Goal: Communication & Community: Participate in discussion

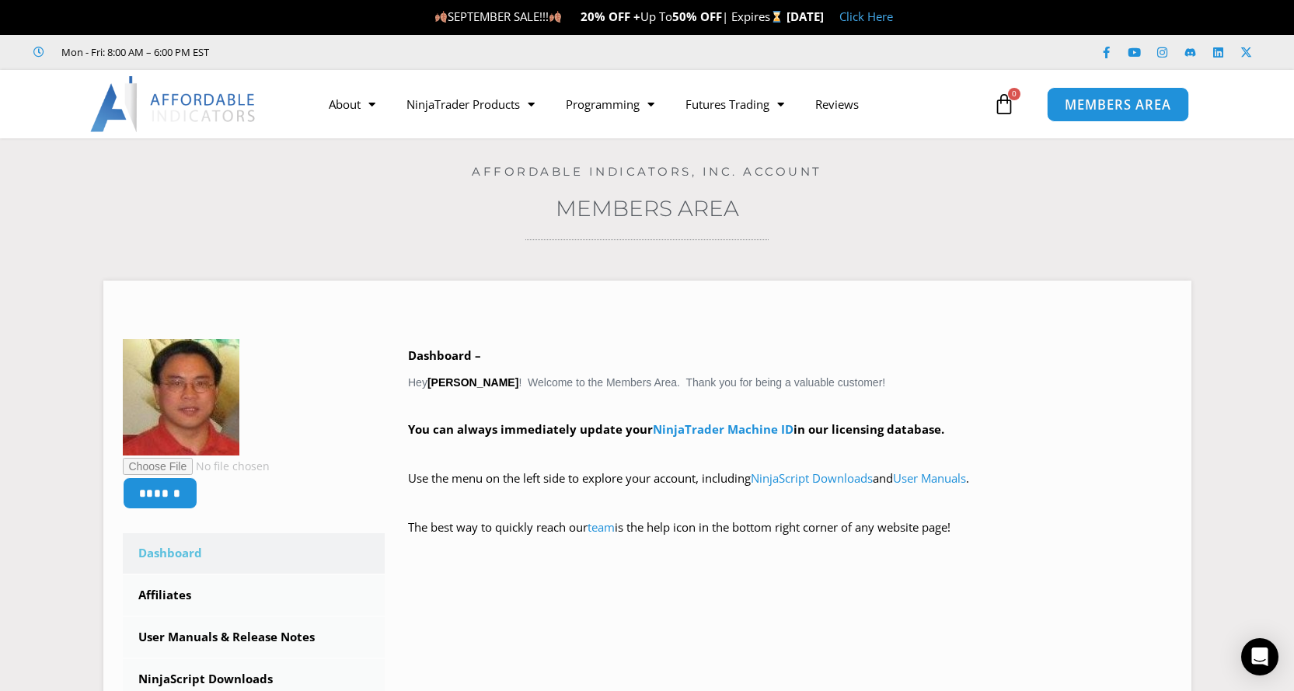
click at [1106, 109] on span "MEMBERS AREA" at bounding box center [1117, 104] width 106 height 13
click at [1256, 653] on icon "Open Intercom Messenger" at bounding box center [1259, 656] width 18 height 20
click at [1258, 656] on icon "Open Intercom Messenger" at bounding box center [1259, 656] width 18 height 20
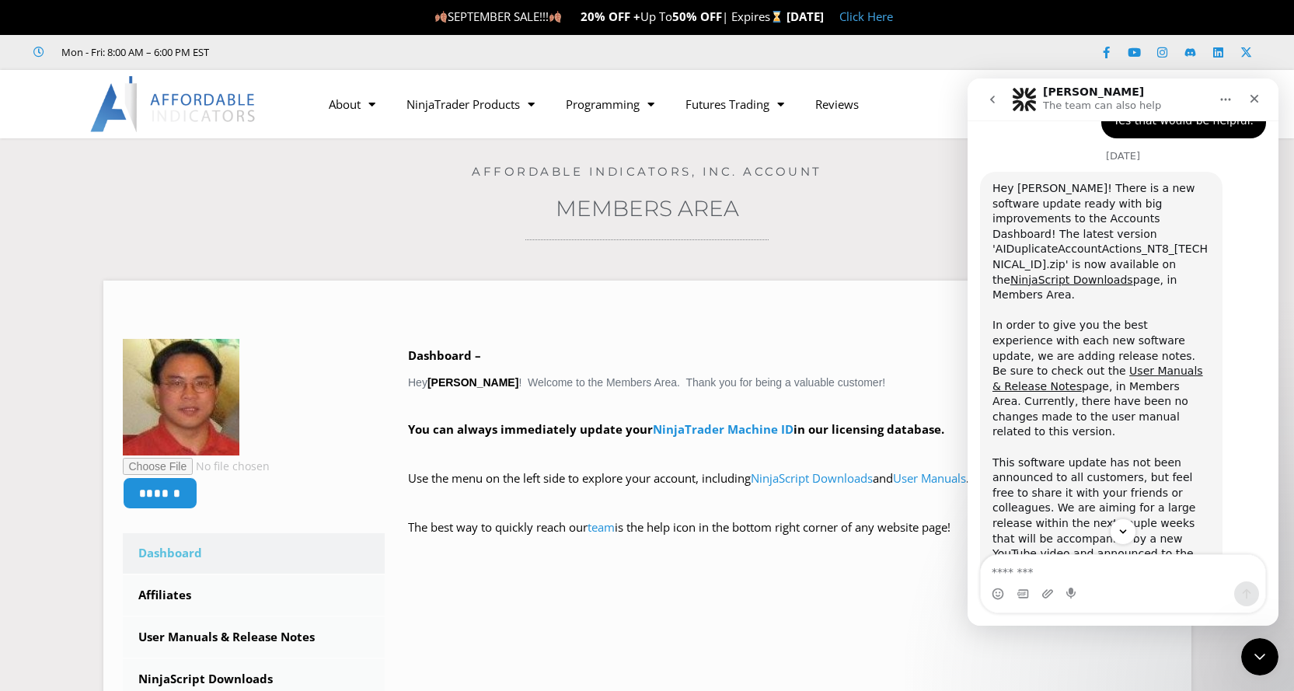
scroll to position [1461, 0]
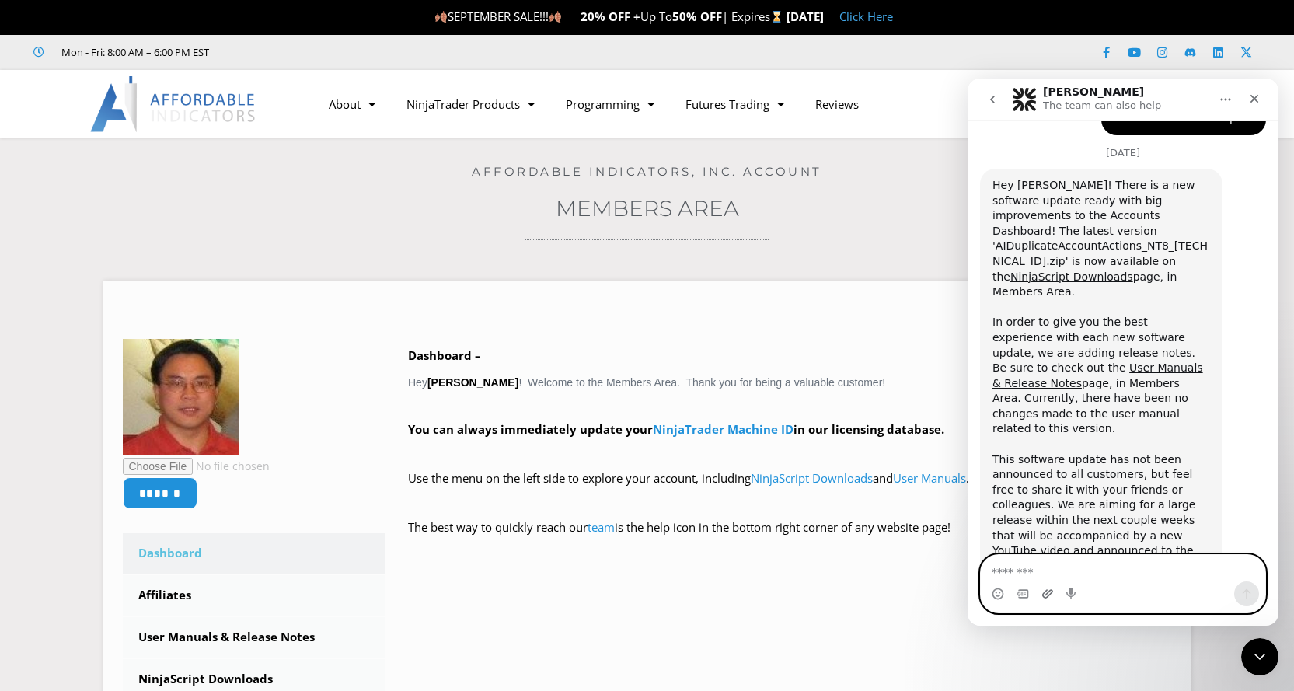
click at [1045, 591] on icon "Upload attachment" at bounding box center [1047, 593] width 11 height 9
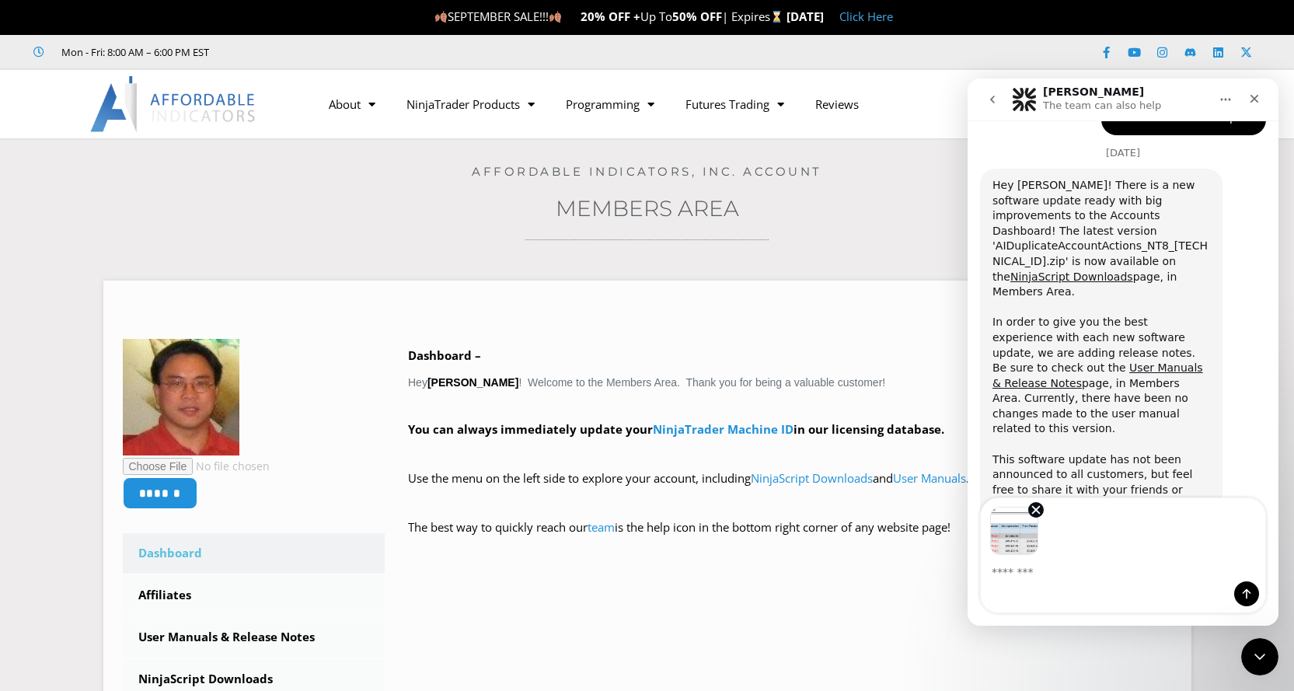
scroll to position [1518, 0]
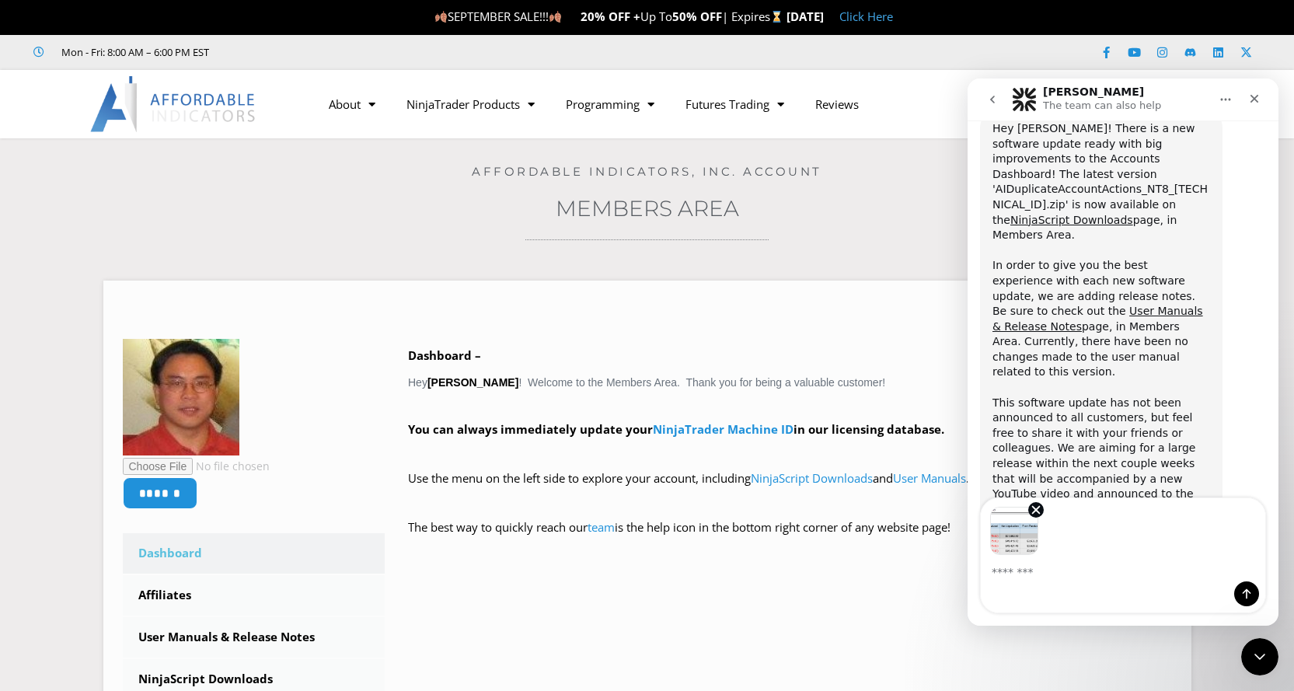
click at [1051, 588] on div "Intercom messenger" at bounding box center [1122, 593] width 284 height 25
click at [1040, 573] on textarea "Message…" at bounding box center [1122, 568] width 284 height 26
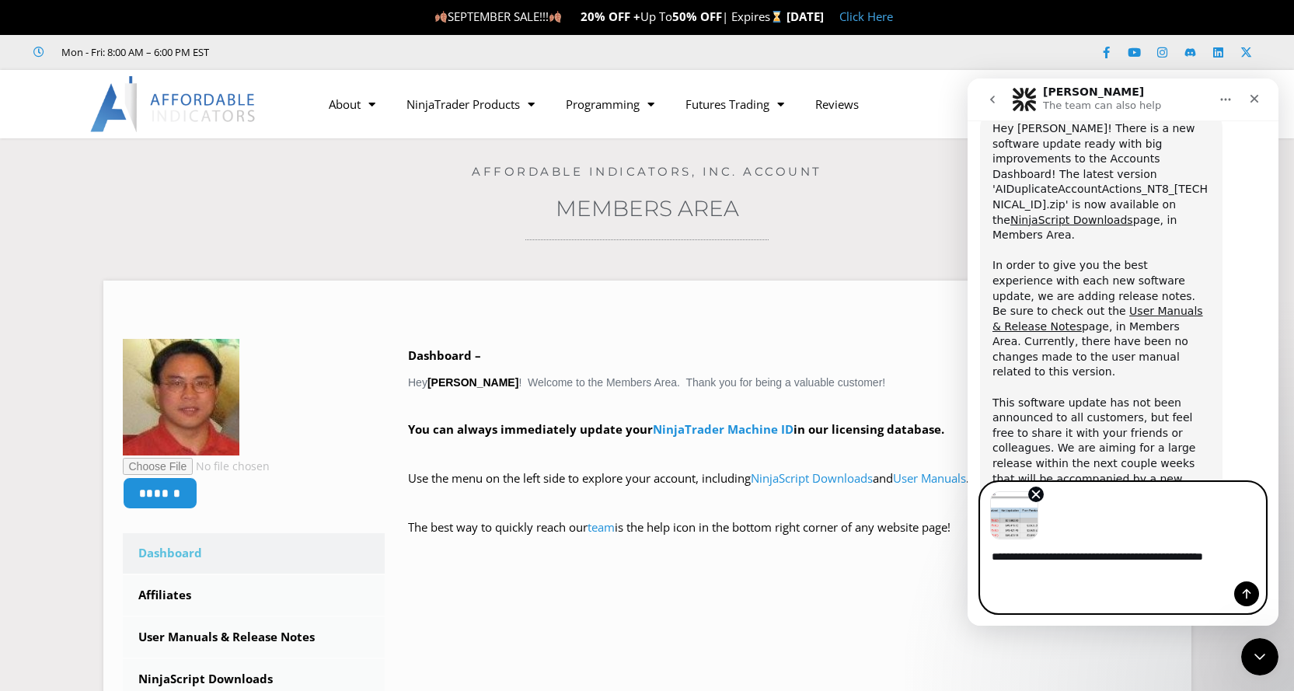
scroll to position [1534, 0]
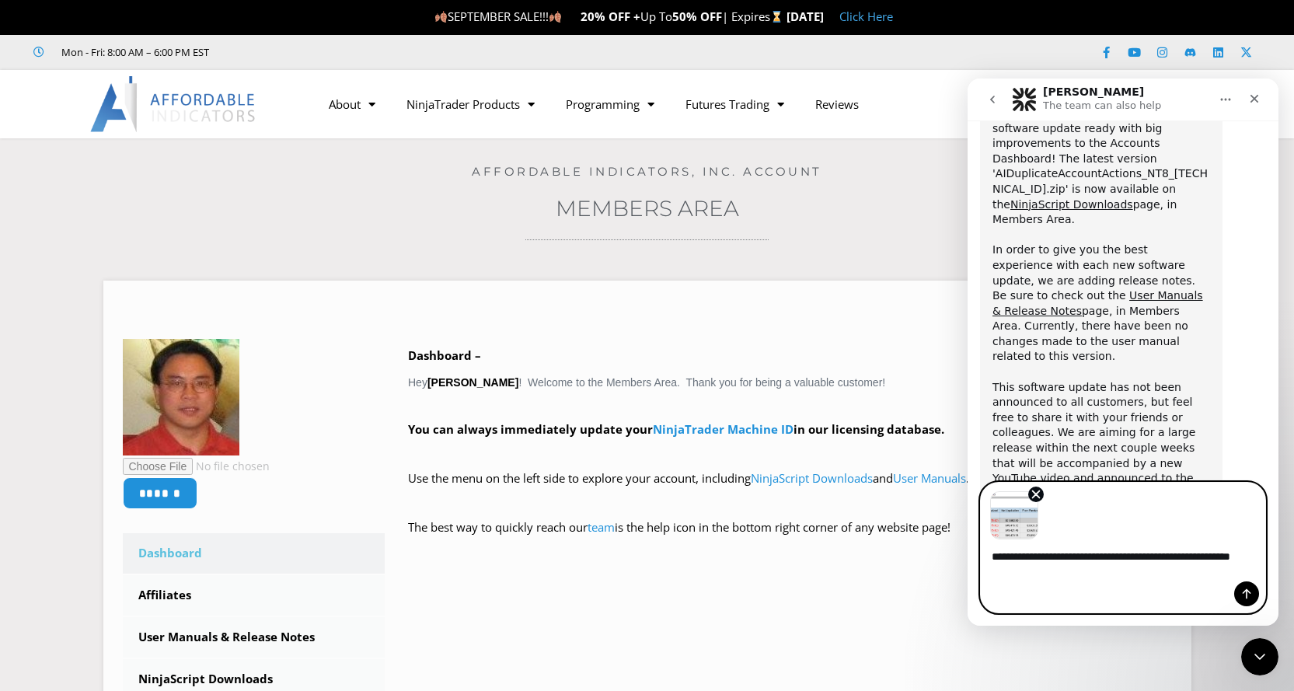
type textarea "**********"
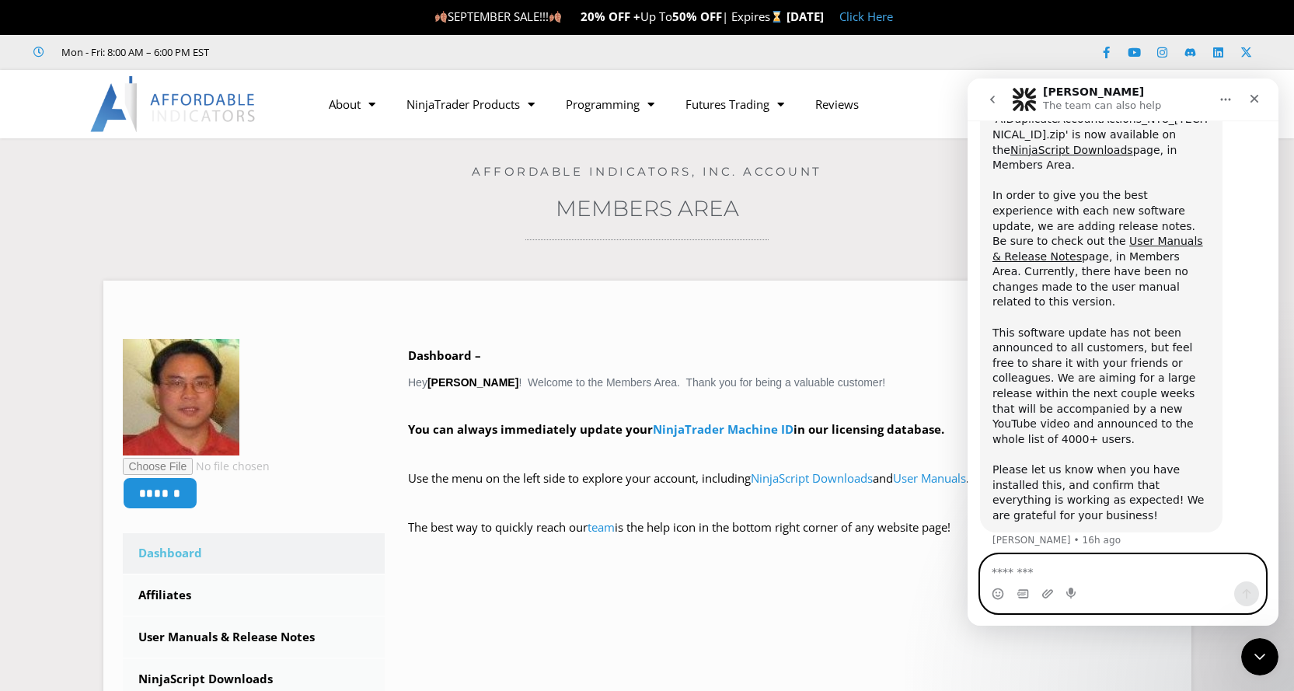
scroll to position [1589, 0]
click at [1151, 590] on img "Milton says…" at bounding box center [1140, 608] width 208 height 37
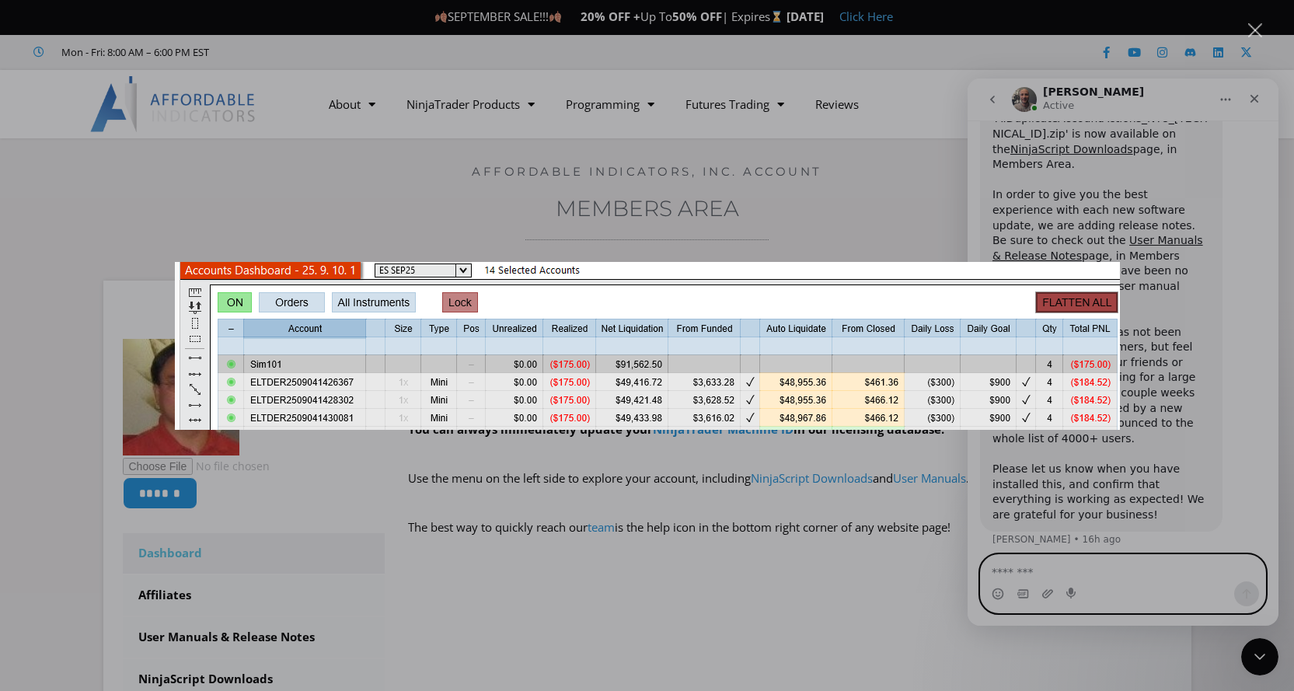
click at [1246, 33] on div "Intercom messenger" at bounding box center [647, 345] width 1294 height 691
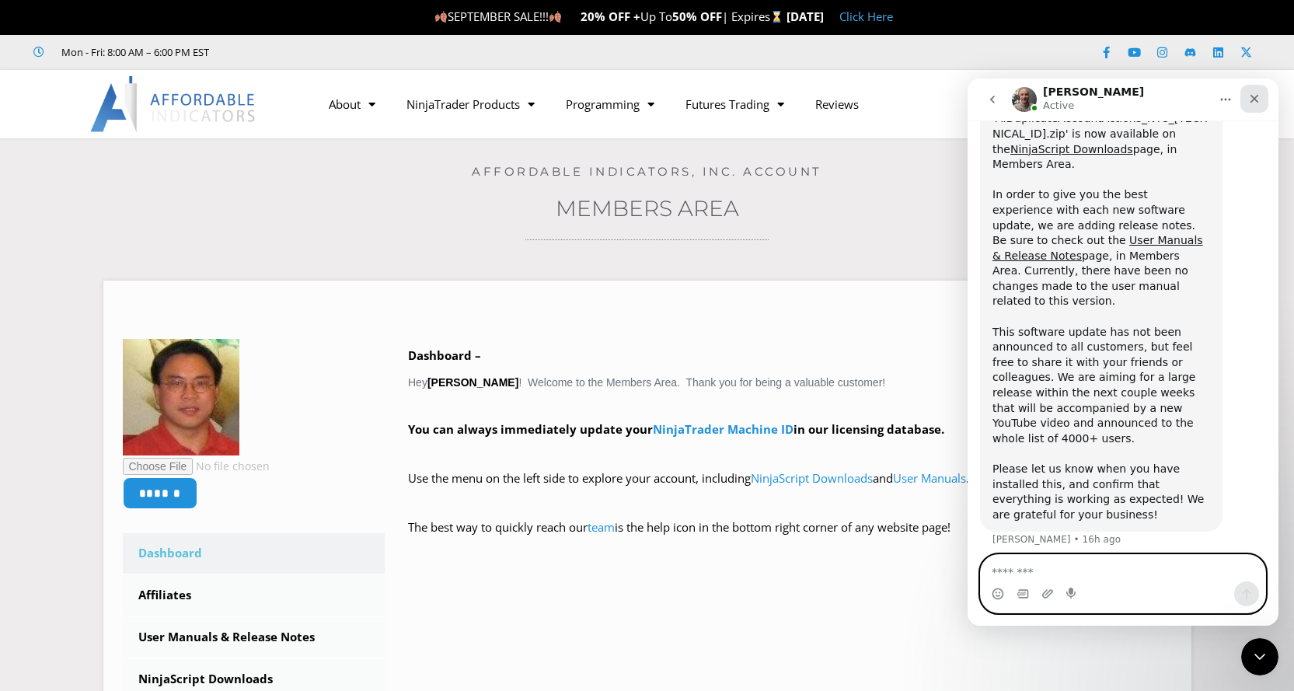
click at [1251, 105] on div "Close" at bounding box center [1254, 99] width 28 height 28
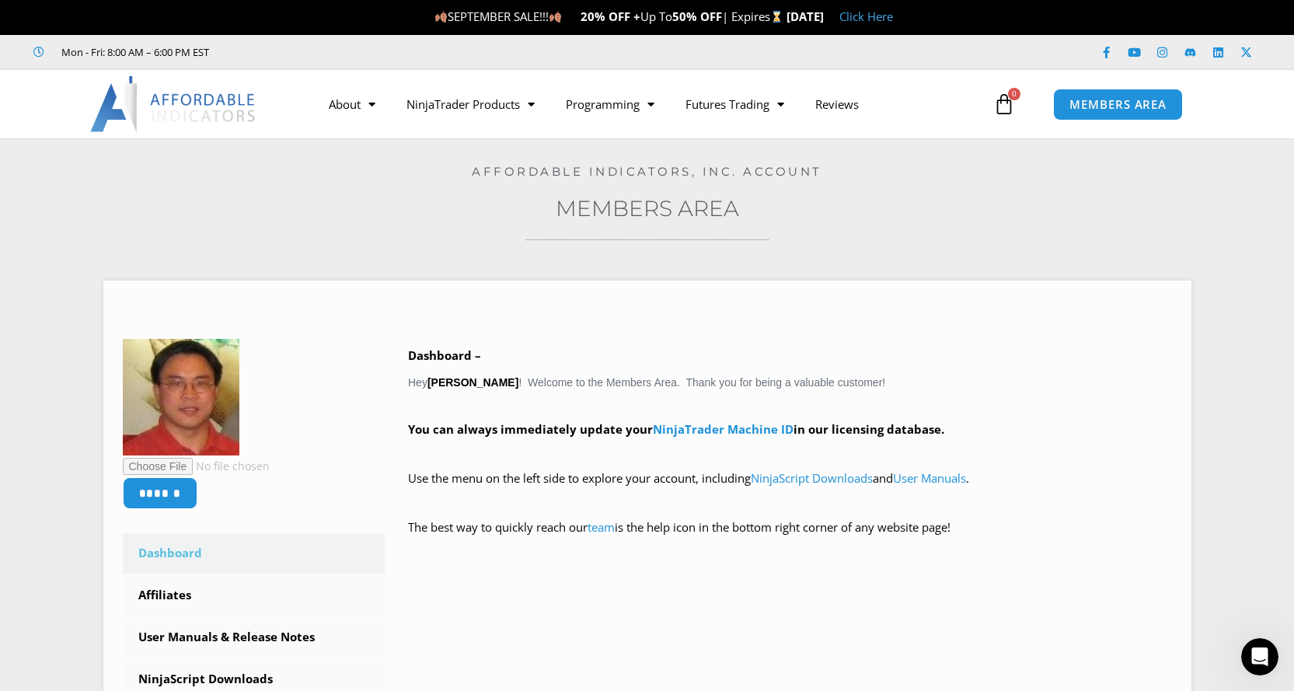
scroll to position [1589, 0]
